Goal: Find specific fact: Find specific fact

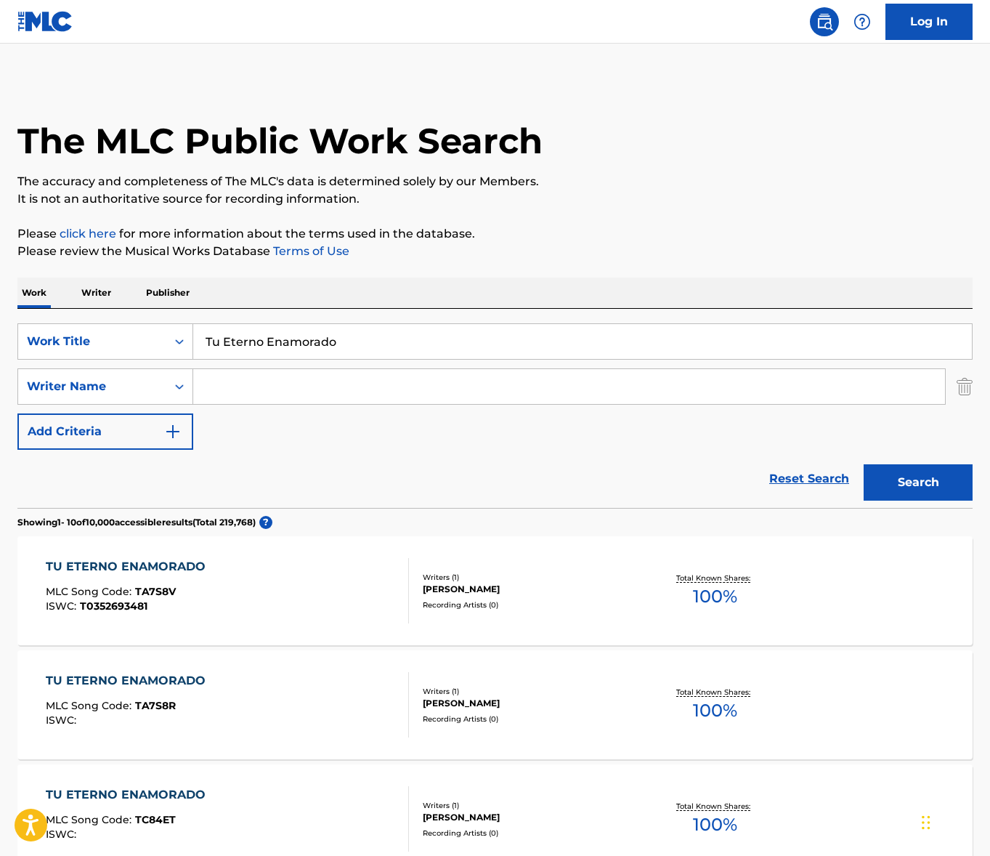
click at [232, 396] on input "Search Form" at bounding box center [569, 386] width 752 height 35
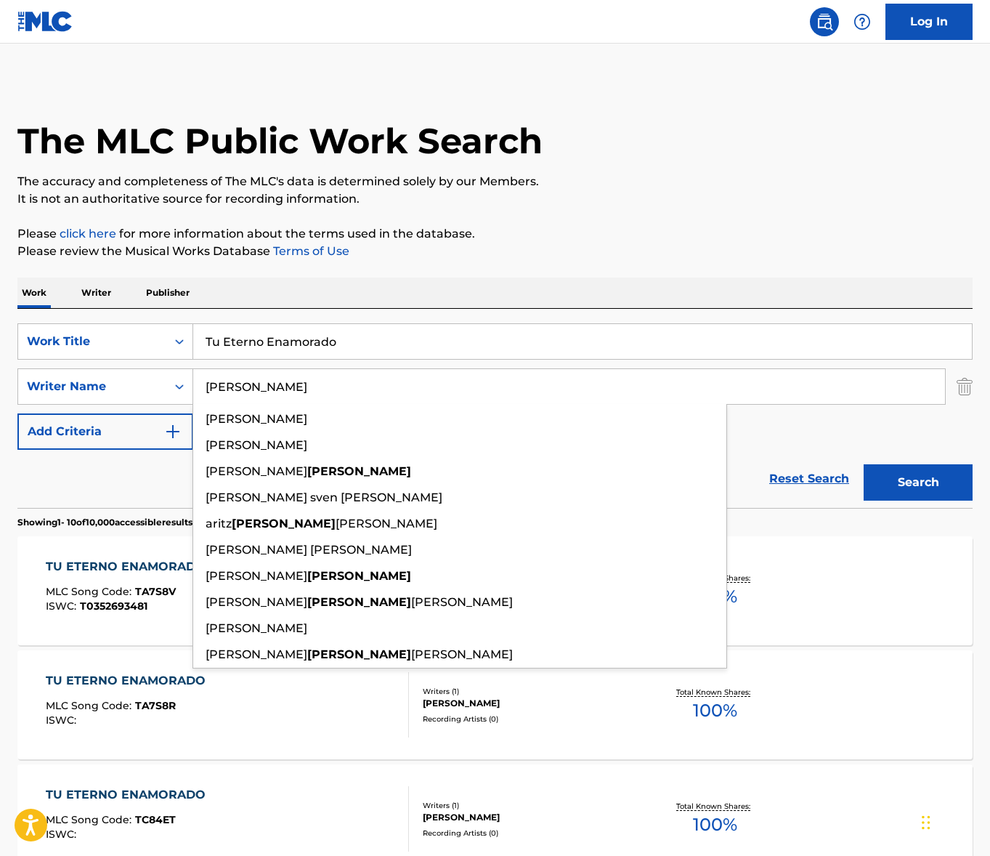
type input "[PERSON_NAME]"
click at [864, 464] on button "Search" at bounding box center [918, 482] width 109 height 36
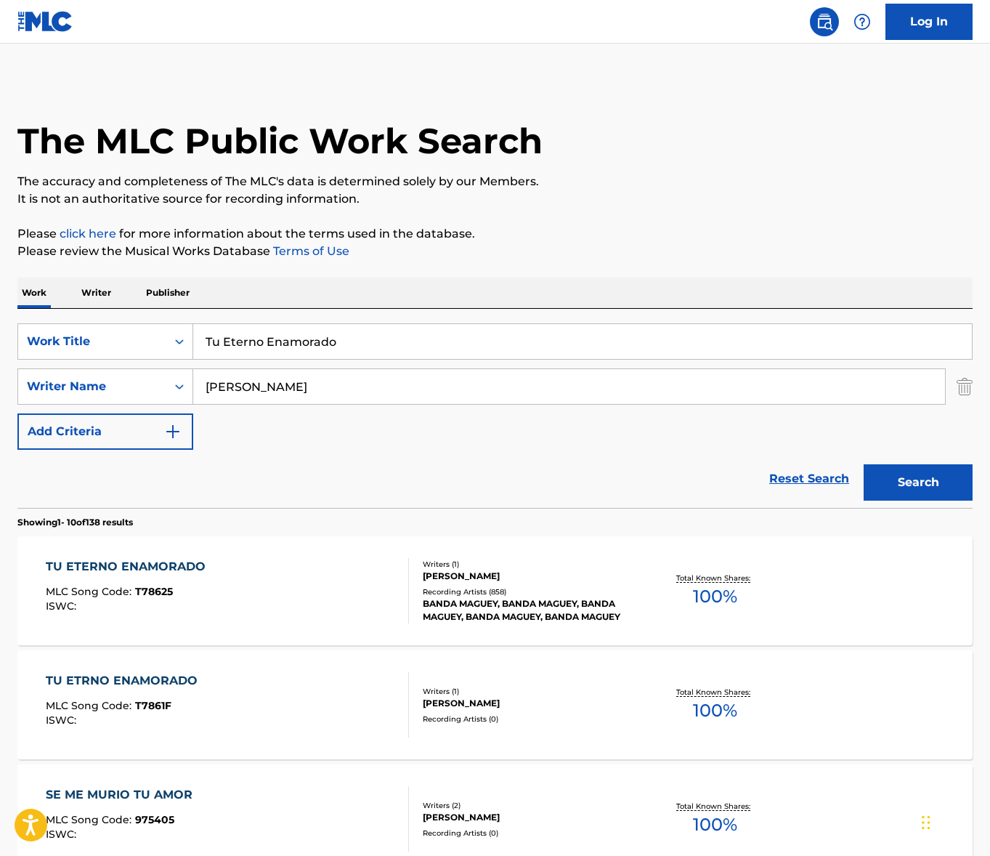
click at [321, 587] on div "TU ETERNO ENAMORADO MLC Song Code : T78625 ISWC :" at bounding box center [227, 590] width 363 height 65
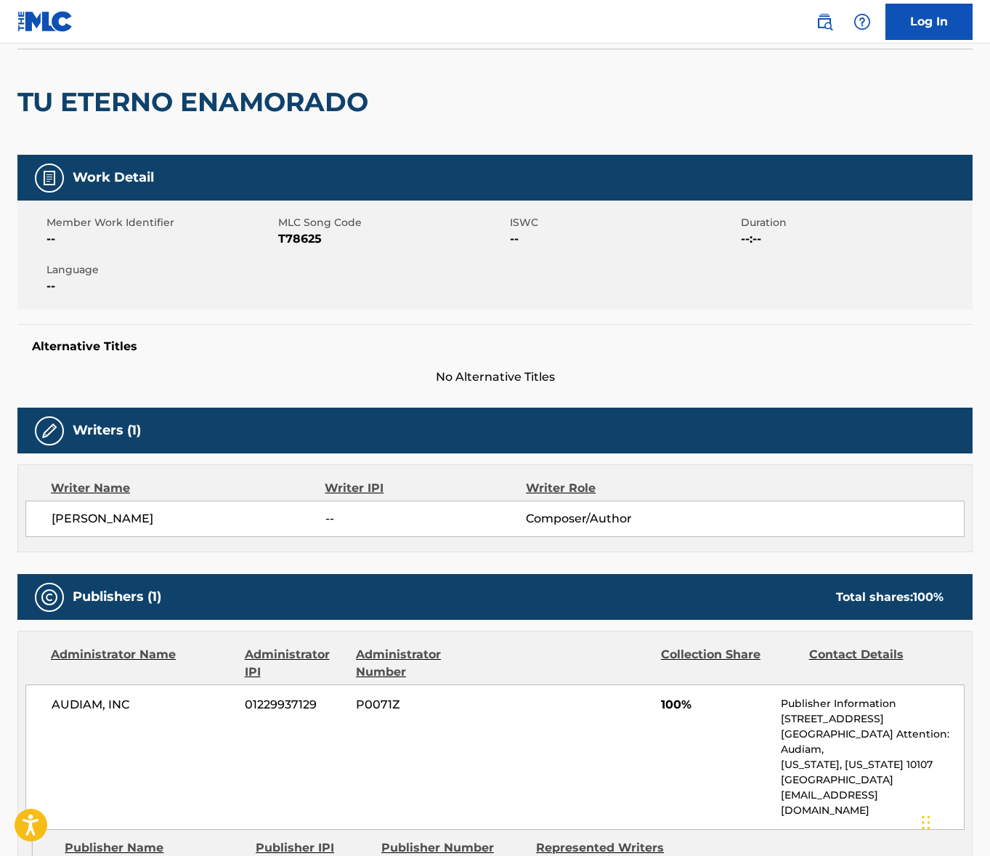
click at [112, 525] on span "[PERSON_NAME]" at bounding box center [189, 518] width 274 height 17
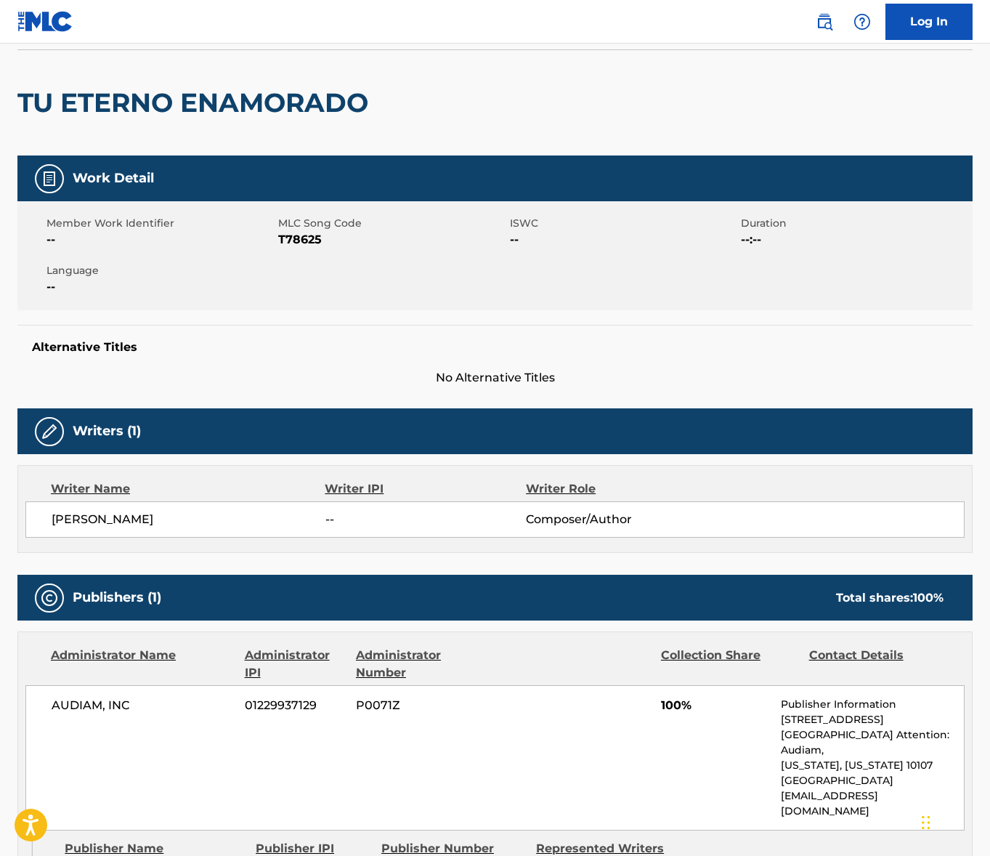
click at [112, 525] on span "[PERSON_NAME]" at bounding box center [189, 519] width 274 height 17
copy div "[PERSON_NAME]"
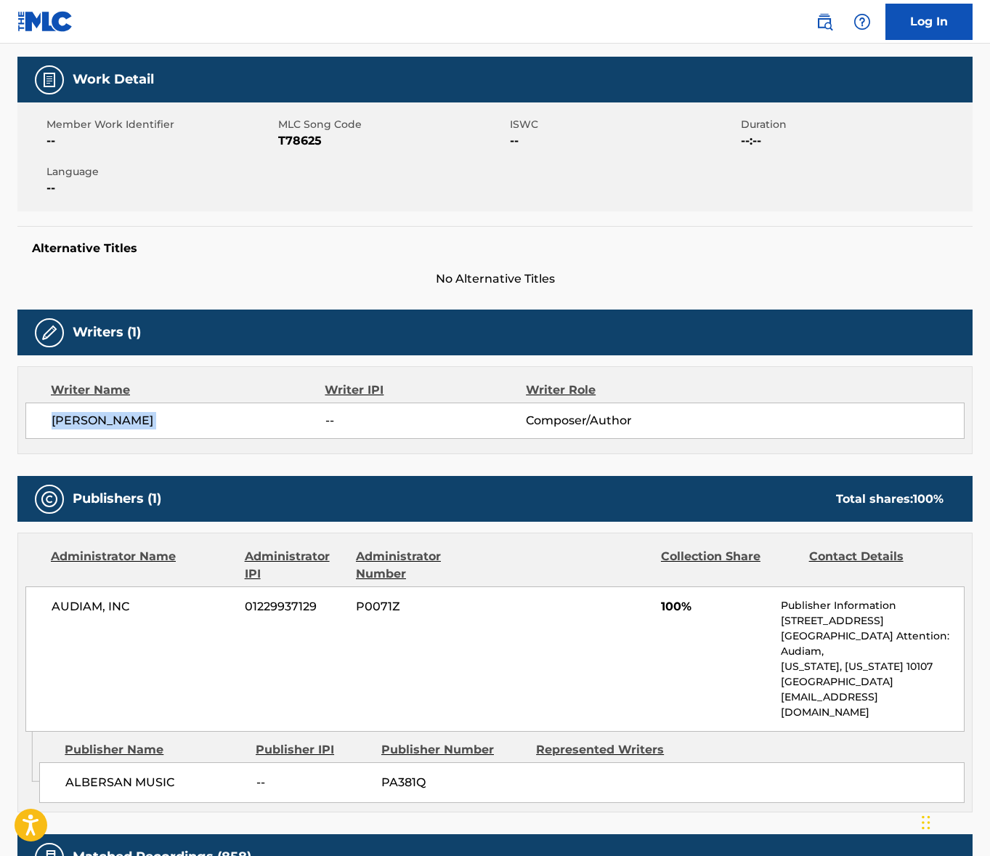
scroll to position [443, 0]
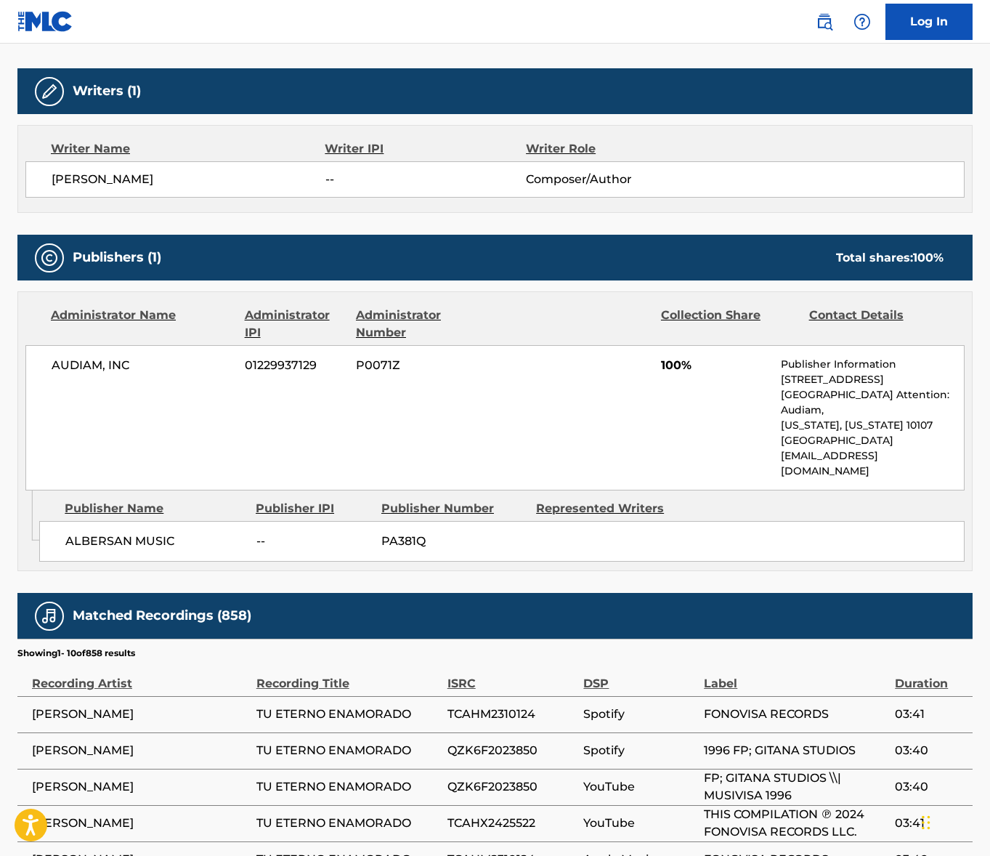
click at [57, 363] on span "AUDIAM, INC" at bounding box center [143, 365] width 182 height 17
copy div "AUDIAM, INC"
